Goal: Use online tool/utility

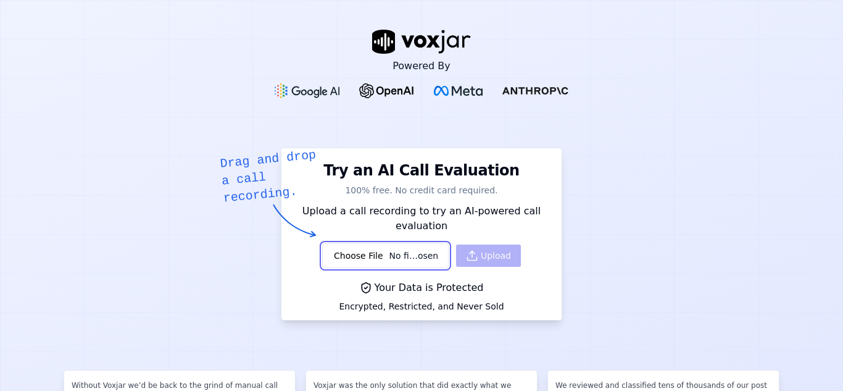
click at [394, 253] on input "file" at bounding box center [385, 255] width 126 height 25
type input "C:\fakepath\9a01169e-3c33-4c87-93ac-74398cd25e0c.mp3"
click at [494, 265] on button "Upload" at bounding box center [488, 255] width 65 height 22
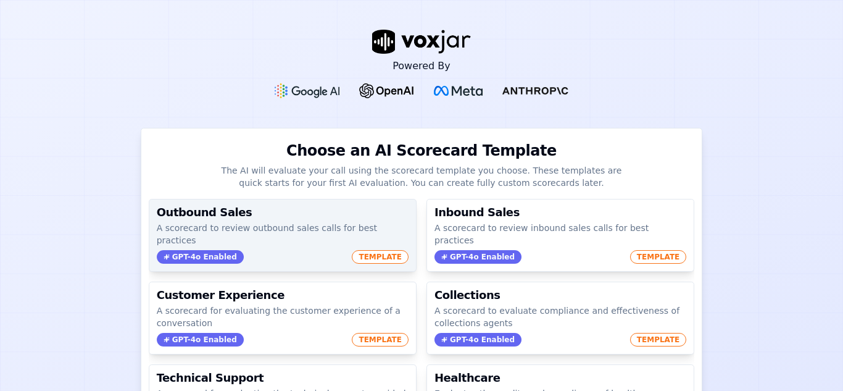
click at [307, 234] on div "Outbound Sales A scorecard to review outbound sales calls for best practices GP…" at bounding box center [282, 235] width 267 height 72
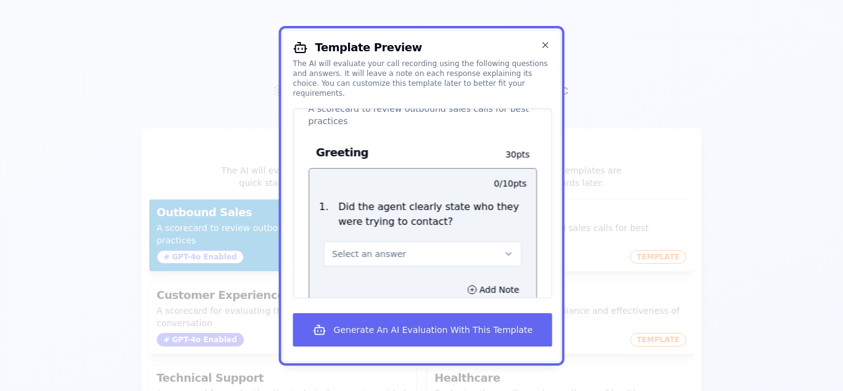
scroll to position [36, 0]
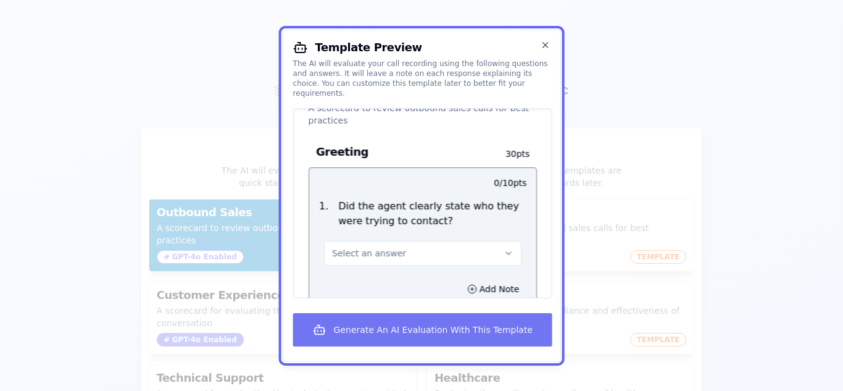
click at [457, 331] on button "Generate An AI Evaluation With This Template" at bounding box center [422, 329] width 259 height 33
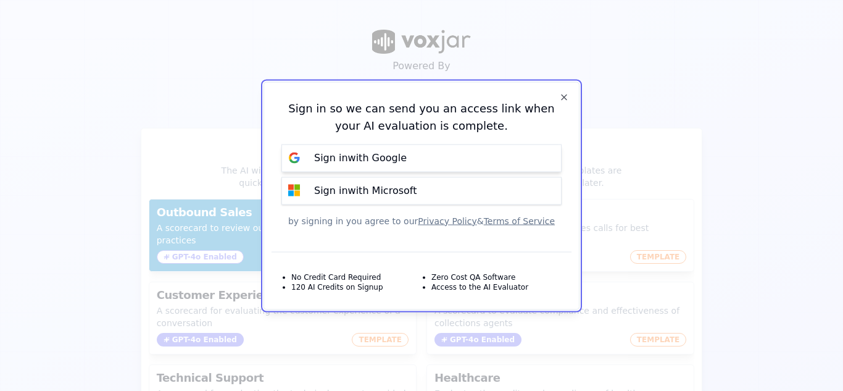
click at [402, 160] on div "Sign in with Google" at bounding box center [360, 158] width 107 height 15
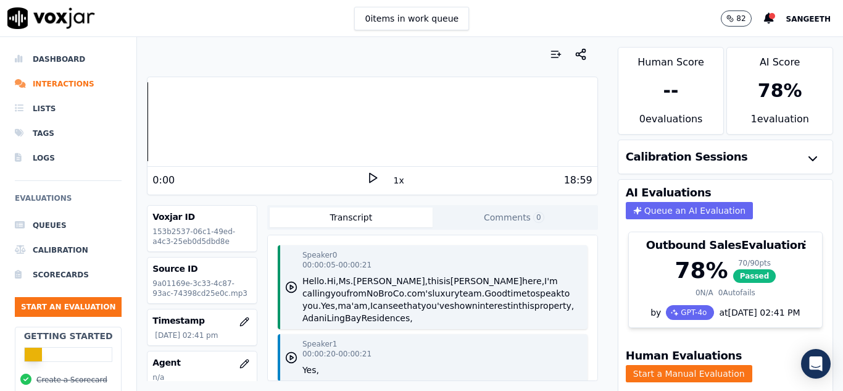
click at [514, 33] on div "0 items in work queue 82 Sangeeth" at bounding box center [421, 18] width 843 height 37
click at [512, 34] on div "0 items in work queue 82 Sangeeth" at bounding box center [421, 18] width 843 height 37
click at [512, 35] on div "0 items in work queue 82 Sangeeth" at bounding box center [421, 18] width 843 height 37
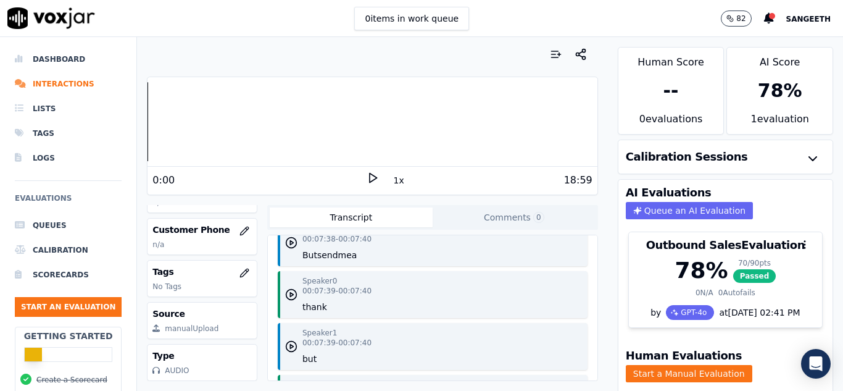
scroll to position [6987, 0]
